Goal: Find specific page/section: Find specific page/section

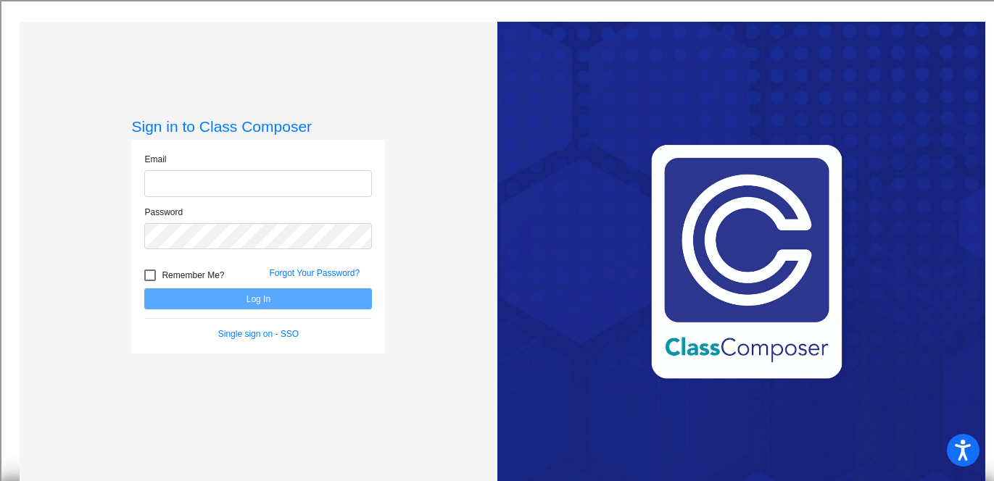
type input "[PERSON_NAME][EMAIL_ADDRESS][DOMAIN_NAME]"
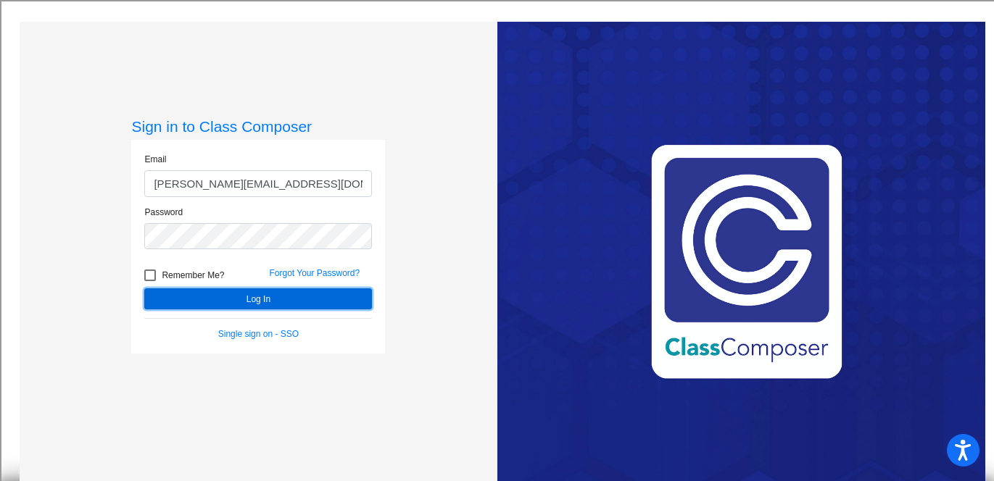
click at [257, 297] on button "Log In" at bounding box center [258, 299] width 228 height 21
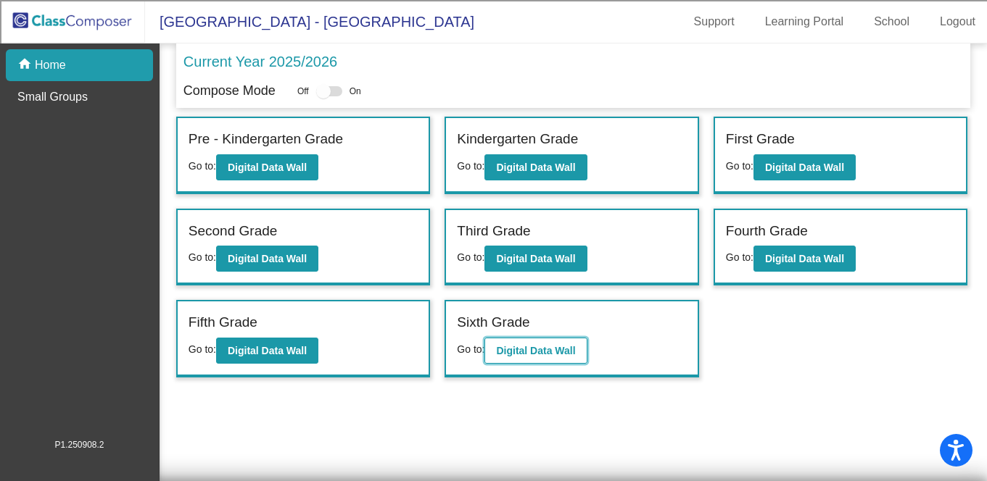
click at [540, 352] on b "Digital Data Wall" at bounding box center [535, 351] width 79 height 12
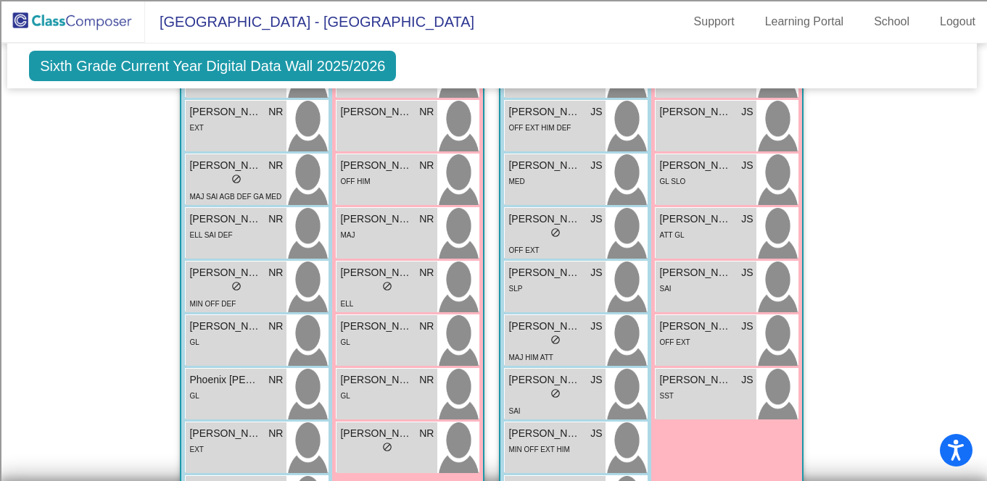
scroll to position [1891, 1]
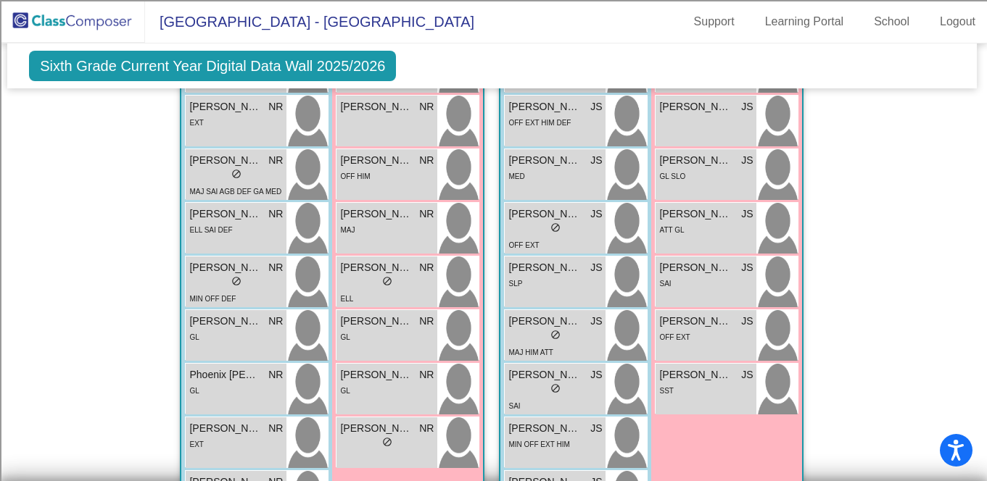
click at [674, 390] on div "SST" at bounding box center [706, 390] width 94 height 15
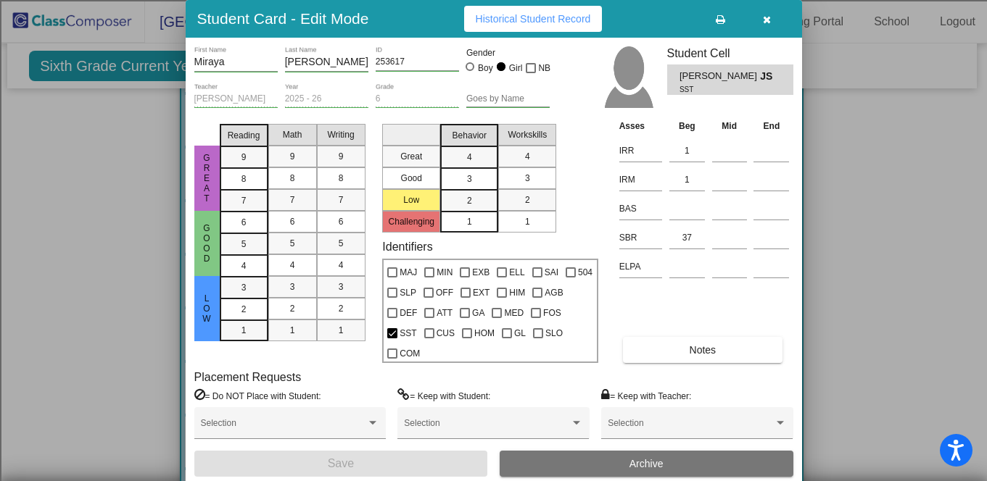
scroll to position [0, 0]
click at [553, 25] on span "Historical Student Record" at bounding box center [533, 19] width 115 height 12
